Goal: Find specific page/section: Find specific page/section

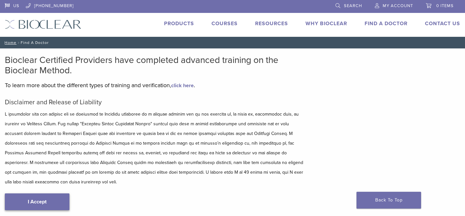
click at [31, 197] on link "I Accept" at bounding box center [37, 202] width 65 height 17
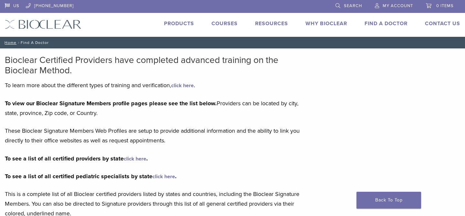
type input "*****"
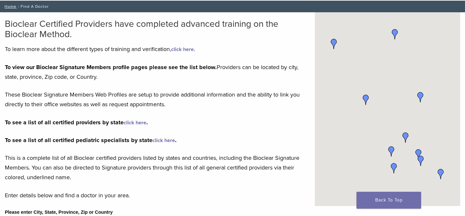
scroll to position [35, 0]
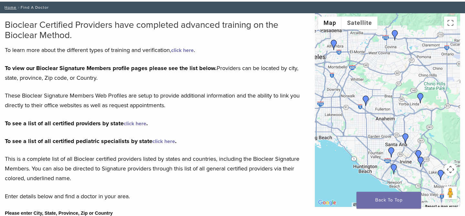
click at [366, 100] on img "Dr. Henry Chung" at bounding box center [366, 101] width 10 height 10
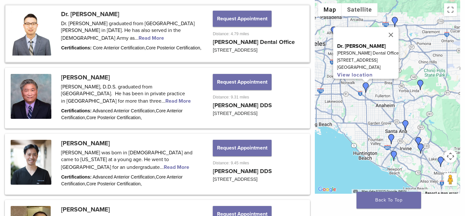
scroll to position [355, 0]
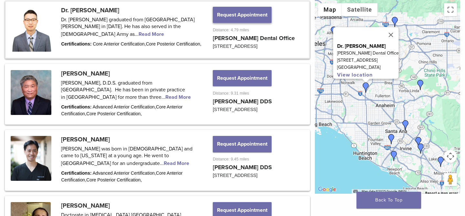
click at [228, 13] on button "Request Appointment" at bounding box center [242, 15] width 59 height 16
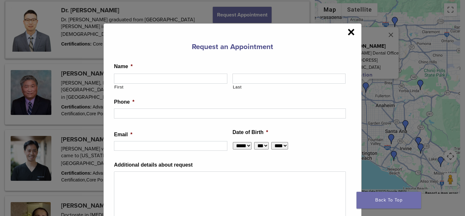
click at [350, 35] on span "×" at bounding box center [351, 32] width 7 height 13
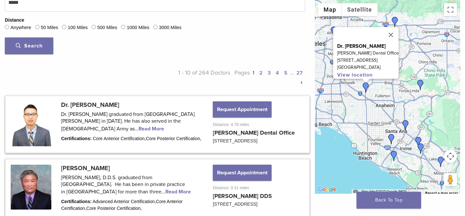
scroll to position [259, 0]
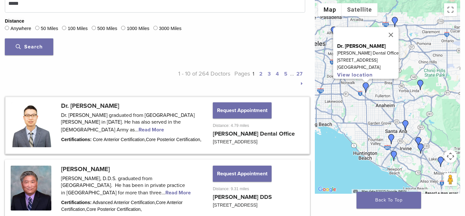
click at [79, 128] on link at bounding box center [157, 125] width 303 height 56
click at [80, 129] on link at bounding box center [157, 125] width 303 height 56
click at [351, 72] on link "View location" at bounding box center [355, 75] width 36 height 6
drag, startPoint x: 386, startPoint y: 63, endPoint x: 340, endPoint y: 50, distance: 47.8
click at [340, 50] on div "Dr. Henry Chung Dr. Chung's Dental Office 5456 Beach Blvd Buena Park, CA 90621 …" at bounding box center [367, 53] width 66 height 52
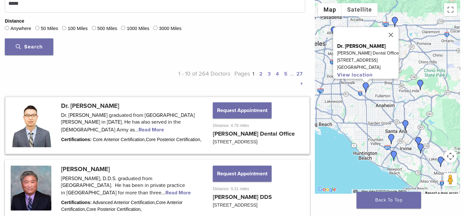
copy div "Dr. Chung's Dental Office 5456 Beach Blvd Buena Park, CA 90621"
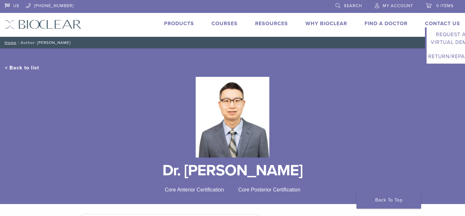
click at [430, 27] on link "Request a Virtual Demo" at bounding box center [451, 38] width 48 height 22
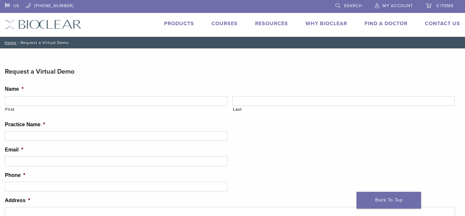
click at [359, 66] on h3 "Request a Virtual Demo" at bounding box center [233, 72] width 456 height 16
